Goal: Task Accomplishment & Management: Manage account settings

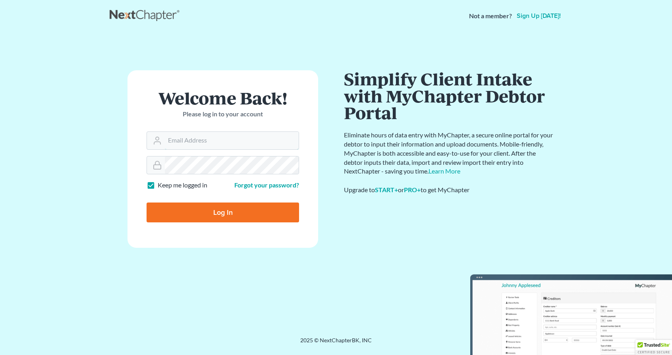
type input "vshaw@klosinski.com"
click at [205, 215] on input "Log In" at bounding box center [223, 213] width 153 height 20
type input "Thinking..."
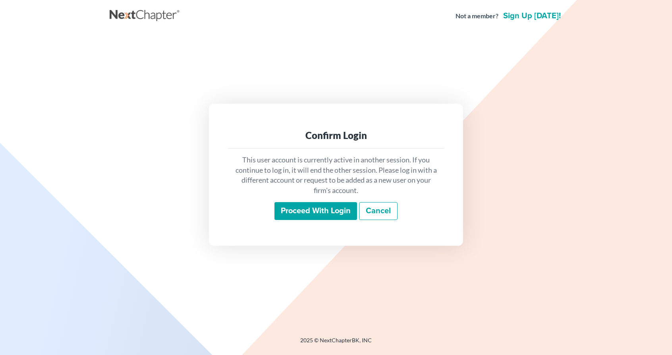
click at [332, 217] on input "Proceed with login" at bounding box center [316, 211] width 83 height 18
